Goal: Information Seeking & Learning: Find specific fact

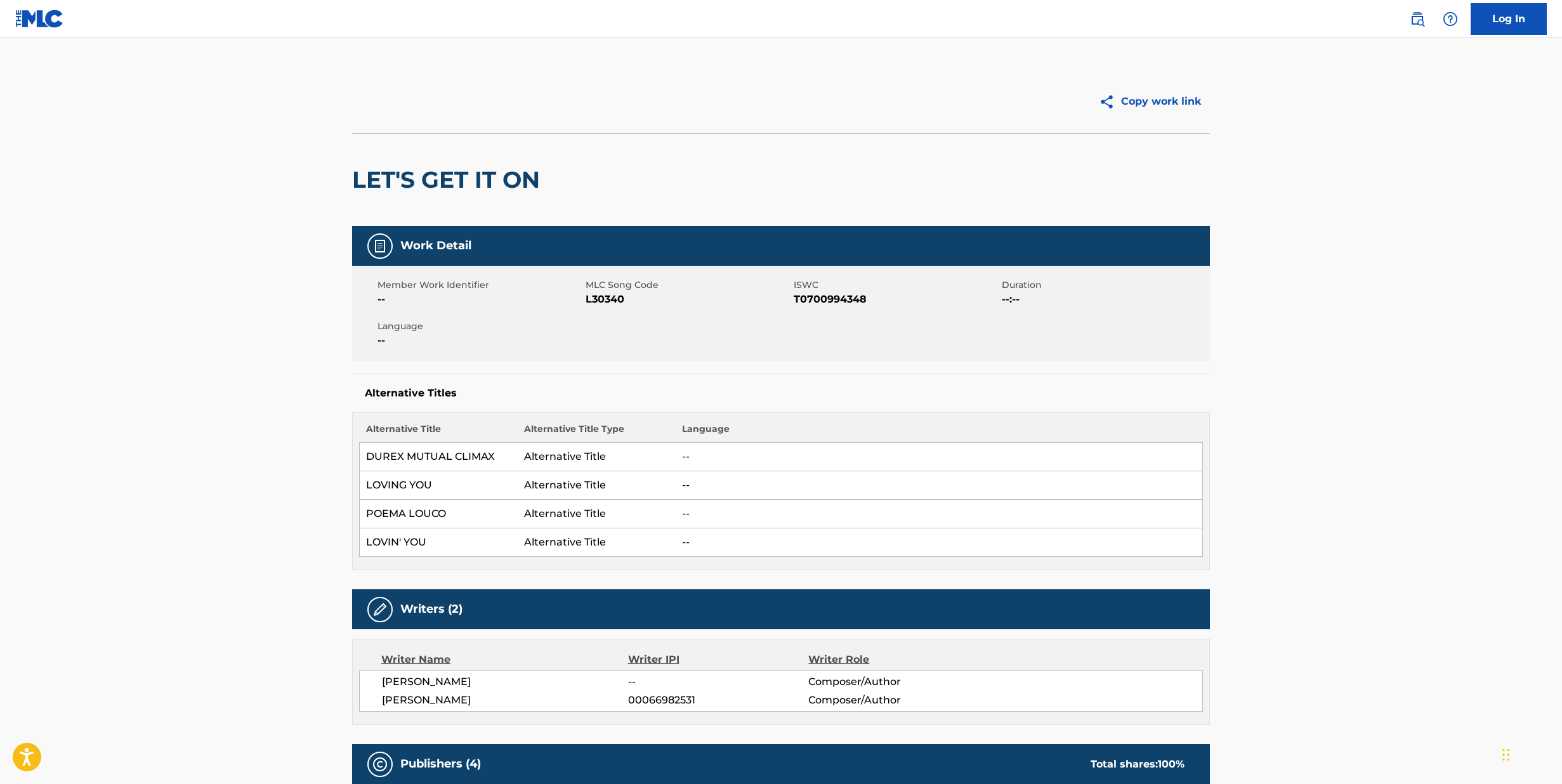
click at [1423, 21] on img at bounding box center [1416, 19] width 15 height 15
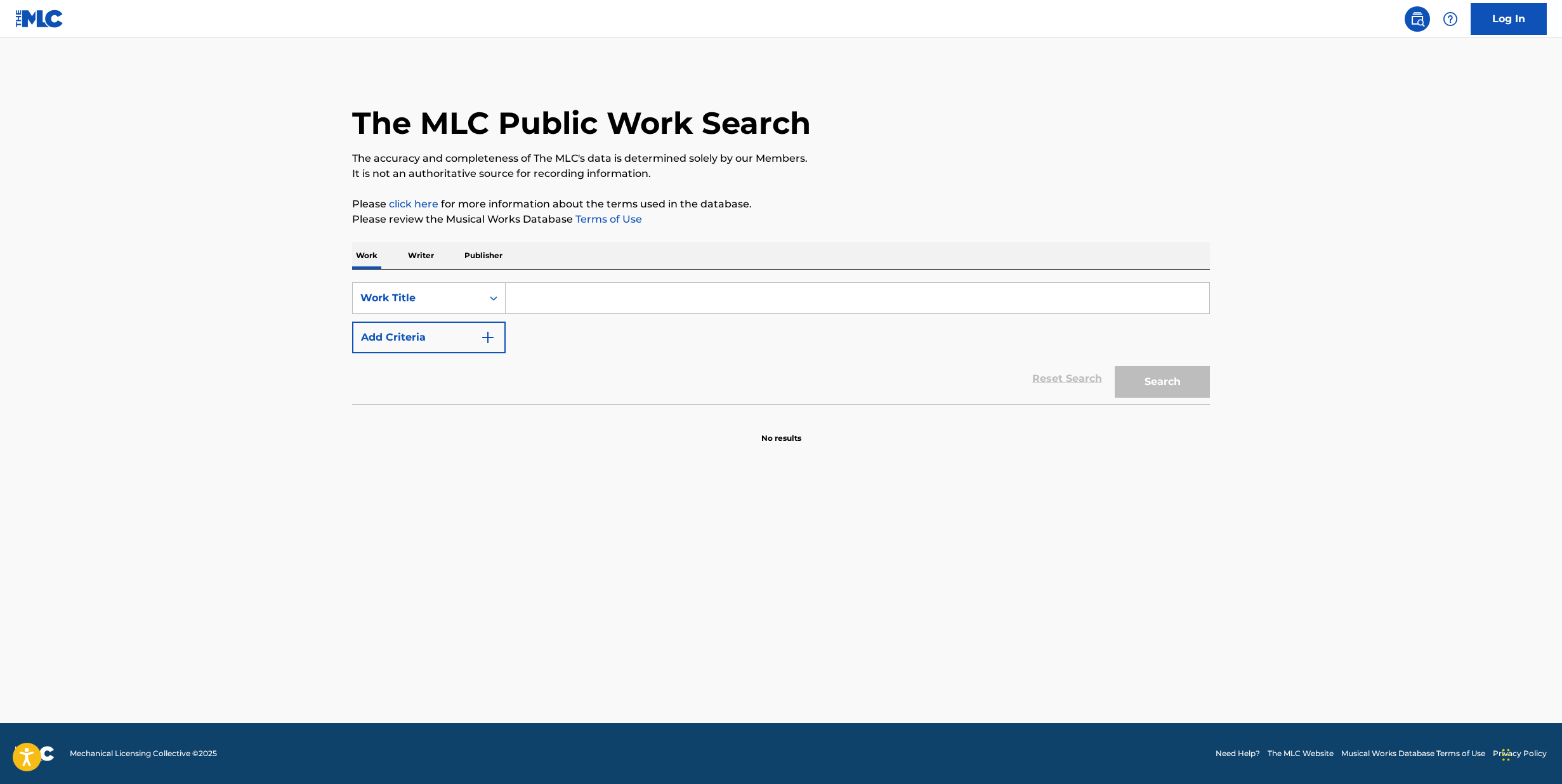
click at [560, 300] on input "Search Form" at bounding box center [857, 298] width 703 height 30
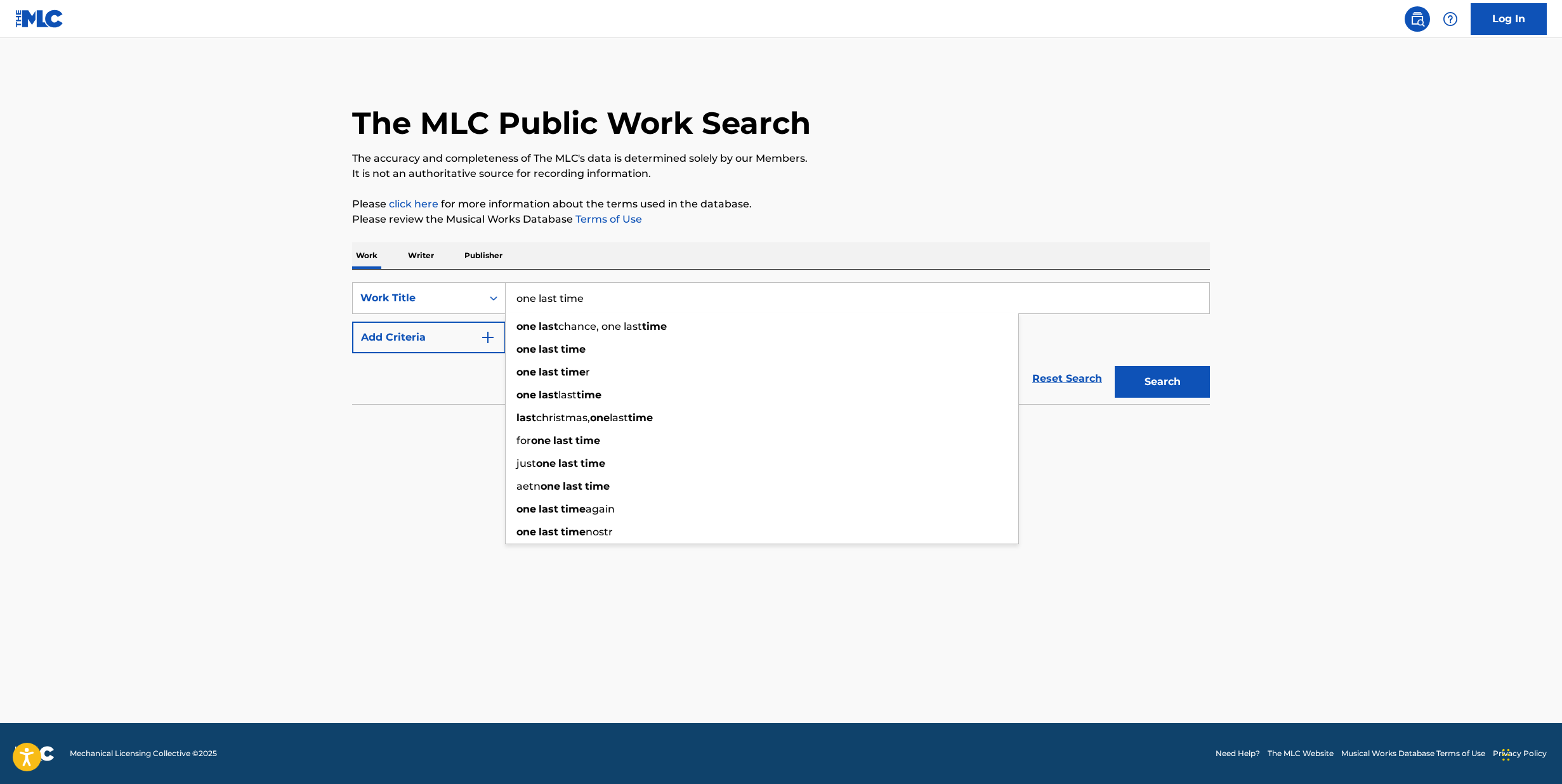
type input "one last time"
click at [843, 201] on p "Please click here for more information about the terms used in the database." at bounding box center [781, 204] width 858 height 15
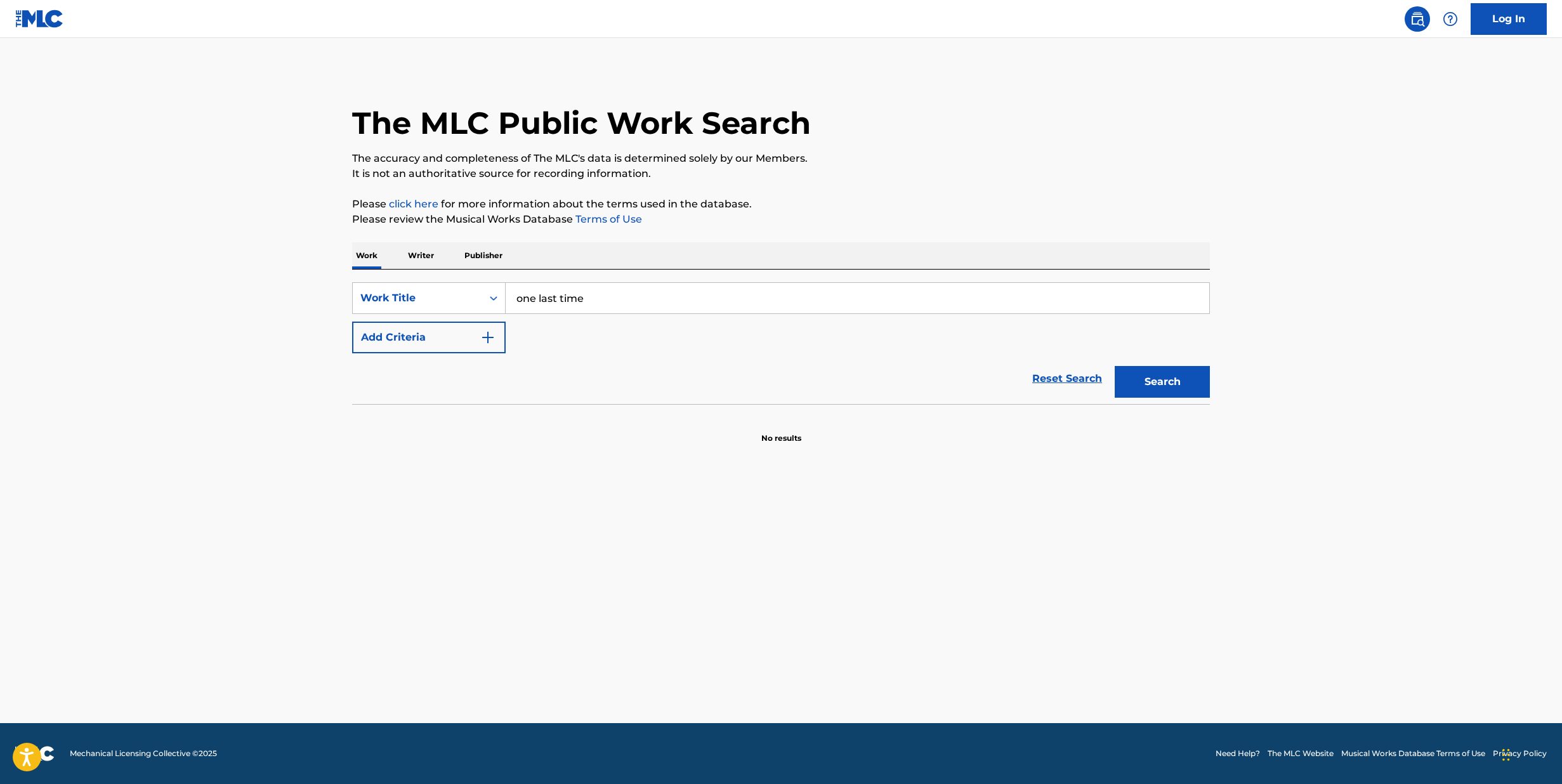
click at [461, 341] on button "Add Criteria" at bounding box center [429, 337] width 154 height 32
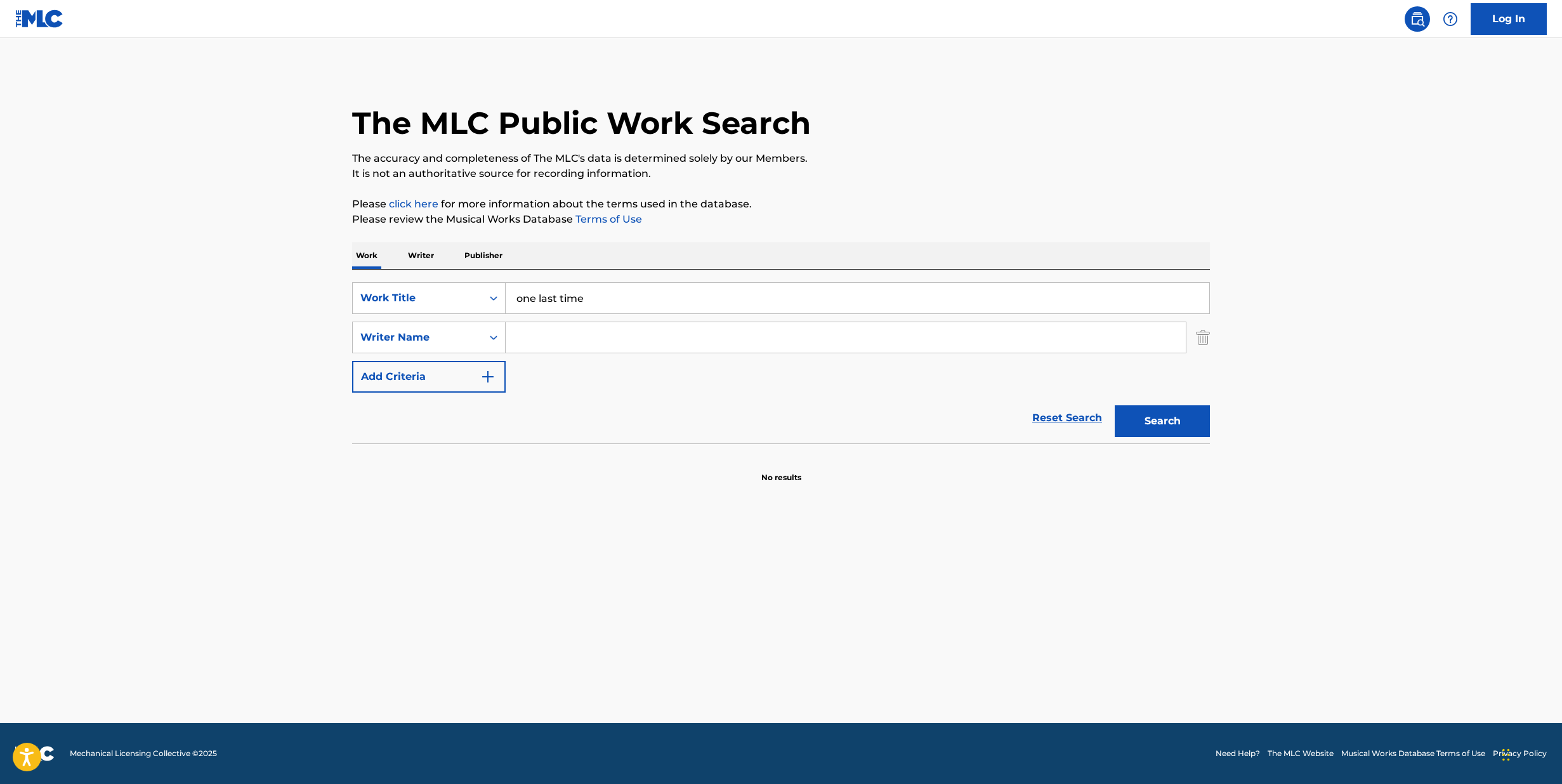
click at [542, 341] on input "Search Form" at bounding box center [845, 337] width 680 height 30
type input "[PERSON_NAME]"
click at [1162, 421] on button "Search" at bounding box center [1162, 421] width 95 height 32
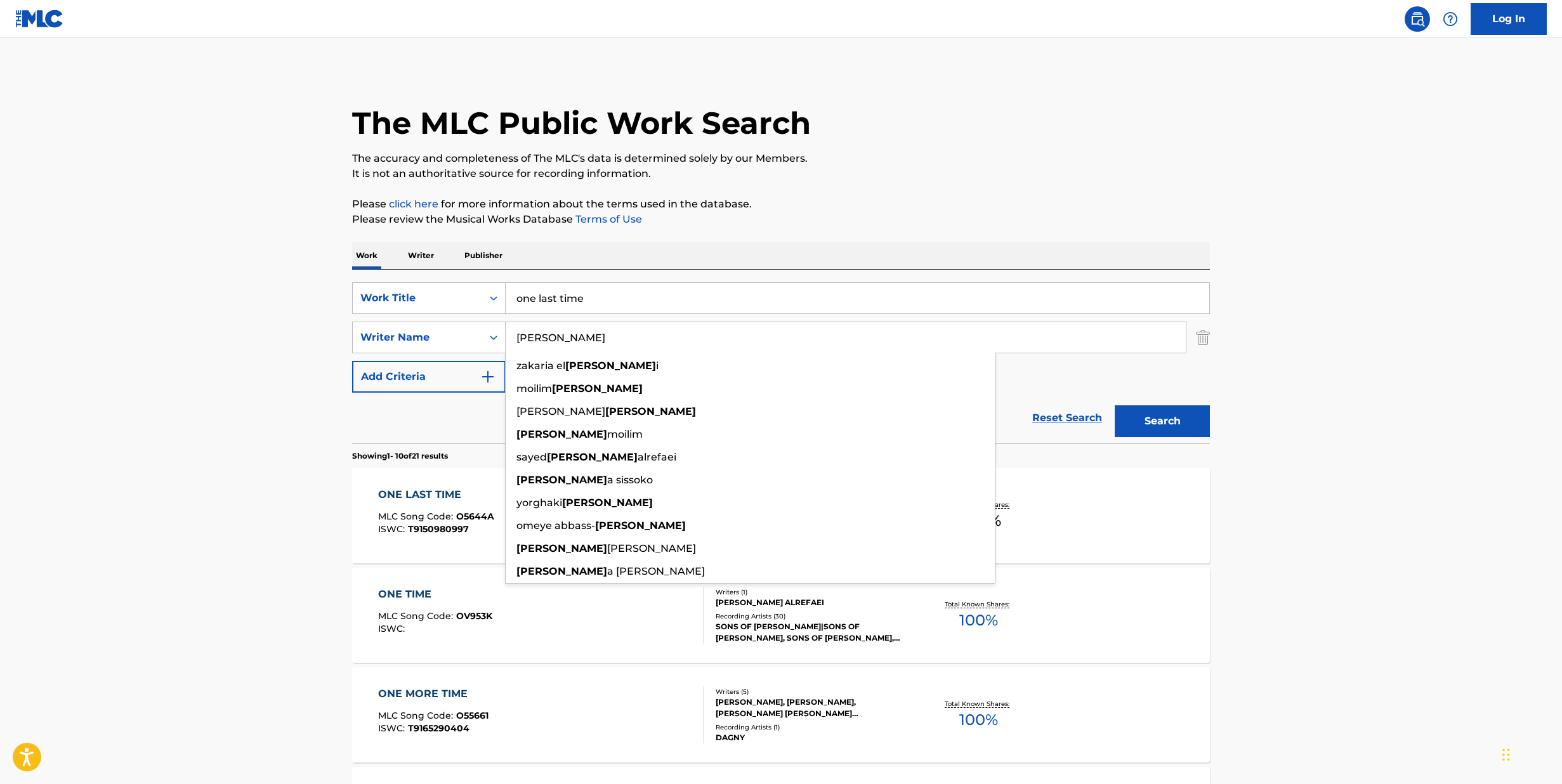
click at [1088, 168] on p "It is not an authoritative source for recording information." at bounding box center [781, 173] width 858 height 15
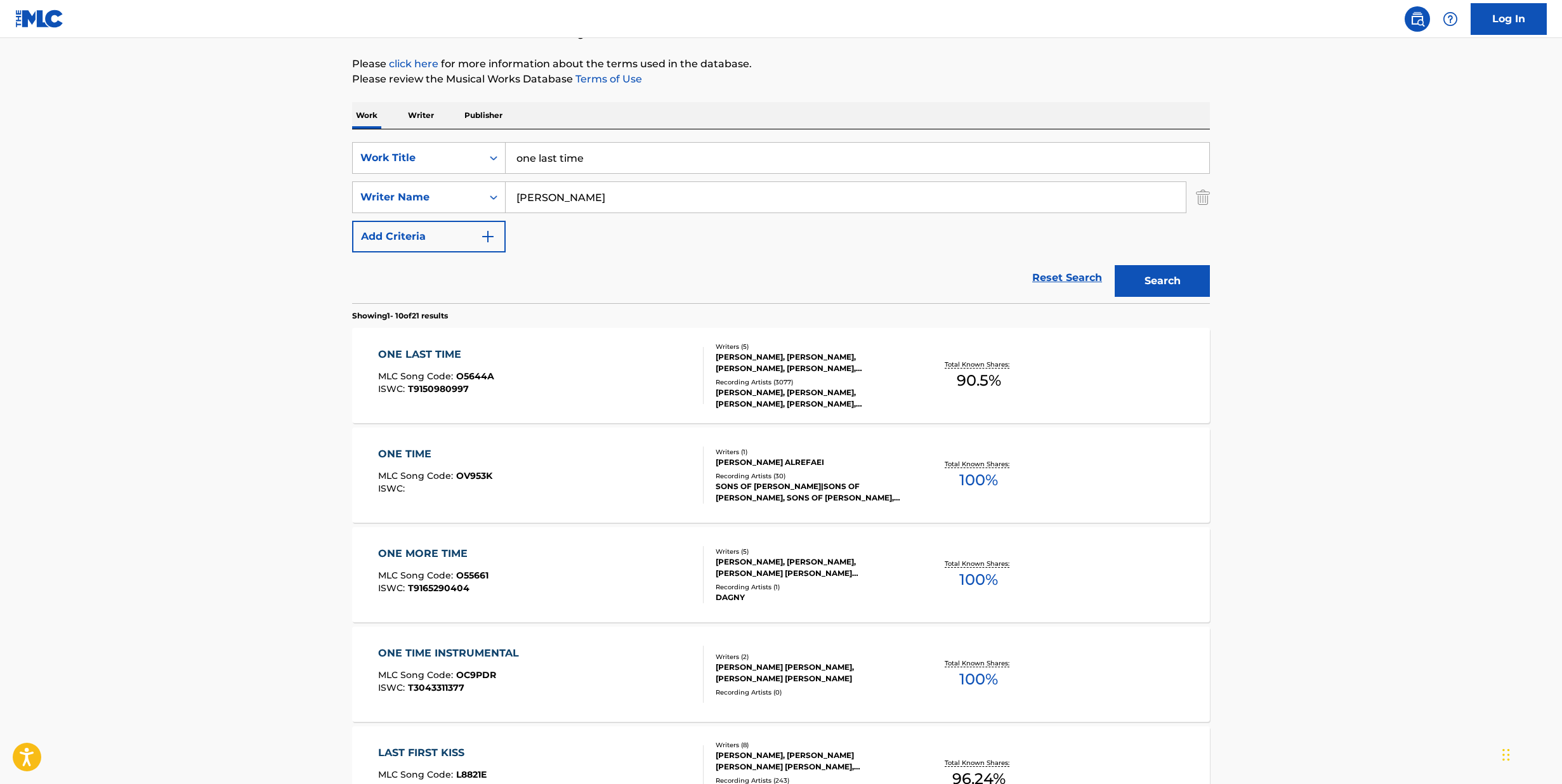
scroll to position [141, 0]
click at [422, 350] on div "ONE LAST TIME" at bounding box center [435, 353] width 116 height 15
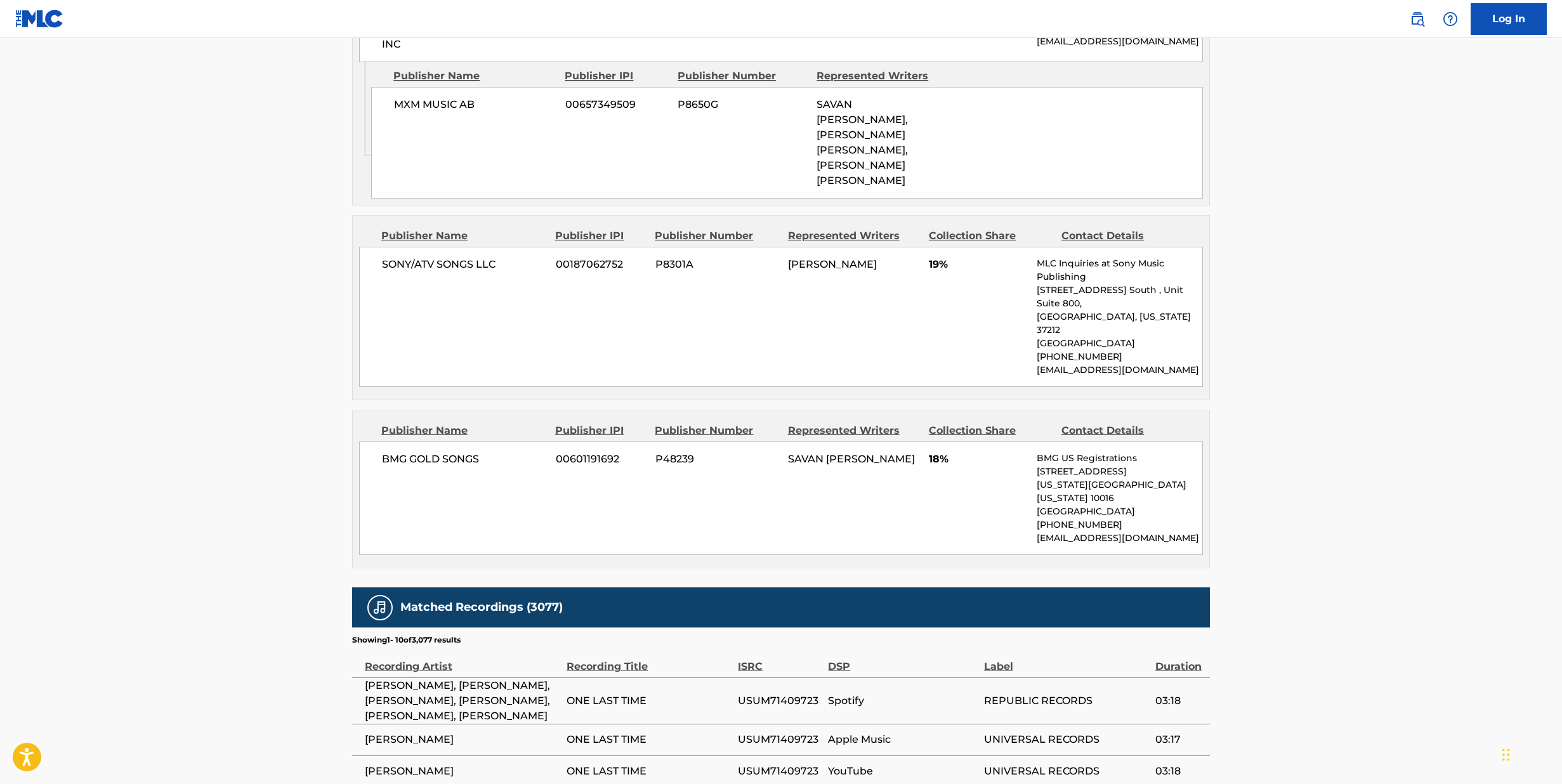
scroll to position [1871, 0]
